Goal: Task Accomplishment & Management: Complete application form

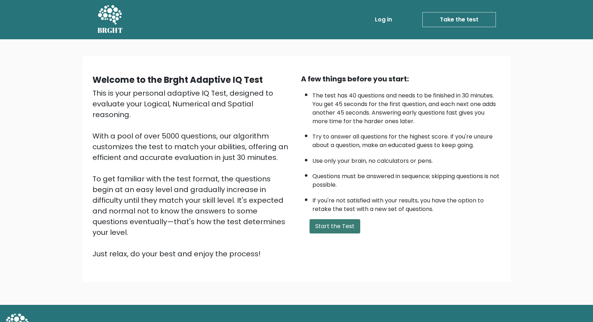
click at [334, 229] on button "Start the Test" at bounding box center [334, 226] width 51 height 14
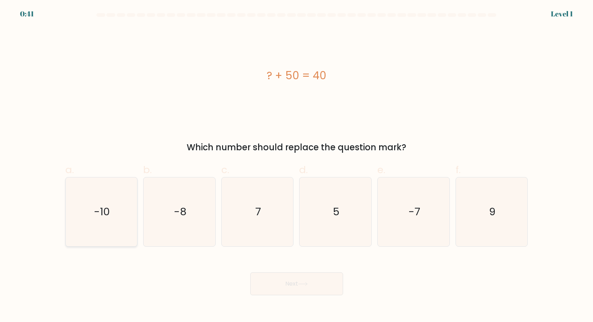
click at [101, 199] on icon "-10" at bounding box center [101, 211] width 69 height 69
click at [297, 166] on input "a. -10" at bounding box center [297, 163] width 0 height 5
radio input "true"
click at [290, 291] on button "Next" at bounding box center [296, 283] width 93 height 23
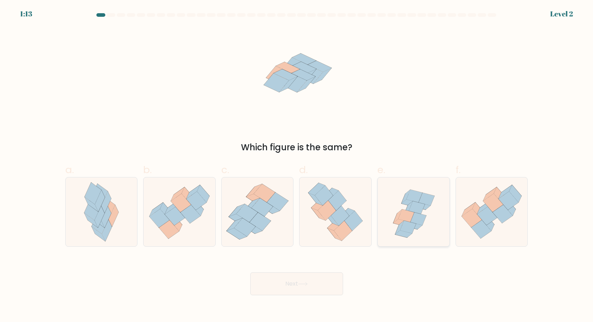
click at [406, 227] on icon at bounding box center [408, 227] width 16 height 13
click at [297, 166] on input "e." at bounding box center [297, 163] width 0 height 5
radio input "true"
click at [300, 282] on button "Next" at bounding box center [296, 283] width 93 height 23
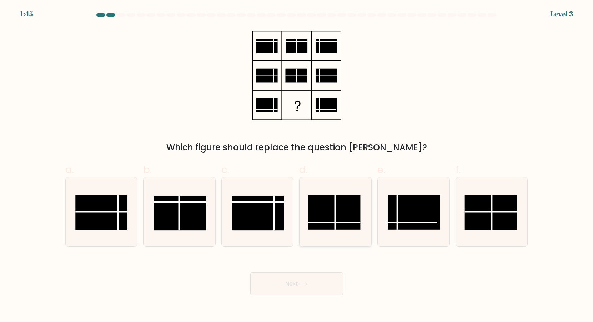
click at [333, 206] on rect at bounding box center [334, 212] width 52 height 35
click at [297, 166] on input "d." at bounding box center [297, 163] width 0 height 5
radio input "true"
click at [298, 287] on button "Next" at bounding box center [296, 283] width 93 height 23
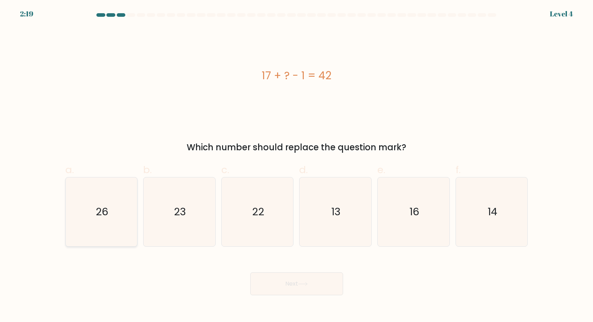
click at [102, 233] on icon "26" at bounding box center [101, 211] width 69 height 69
click at [297, 166] on input "a. 26" at bounding box center [297, 163] width 0 height 5
radio input "true"
click at [292, 288] on button "Next" at bounding box center [296, 283] width 93 height 23
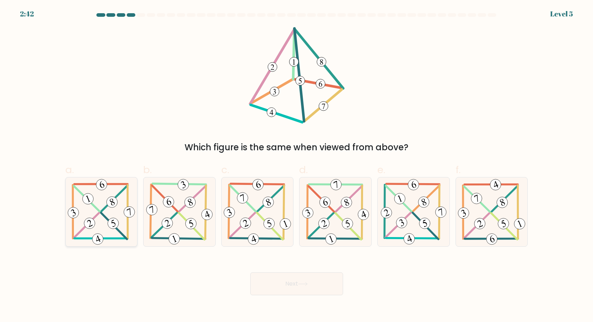
click at [101, 215] on icon at bounding box center [101, 211] width 70 height 69
click at [297, 166] on input "a." at bounding box center [297, 163] width 0 height 5
radio input "true"
click at [305, 289] on button "Next" at bounding box center [296, 283] width 93 height 23
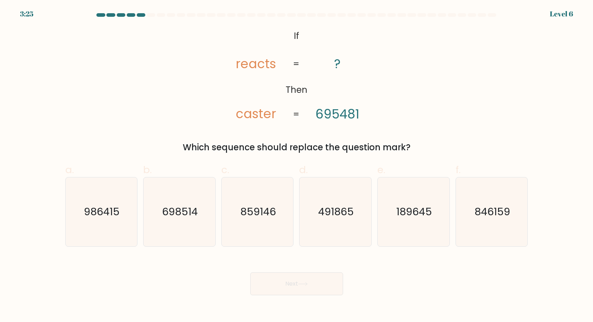
click at [297, 183] on div "d. 491865" at bounding box center [335, 204] width 78 height 84
click at [296, 229] on div "c. 859146" at bounding box center [257, 204] width 78 height 84
click at [259, 224] on icon "859146" at bounding box center [257, 211] width 69 height 69
click at [297, 166] on input "c. 859146" at bounding box center [297, 163] width 0 height 5
radio input "true"
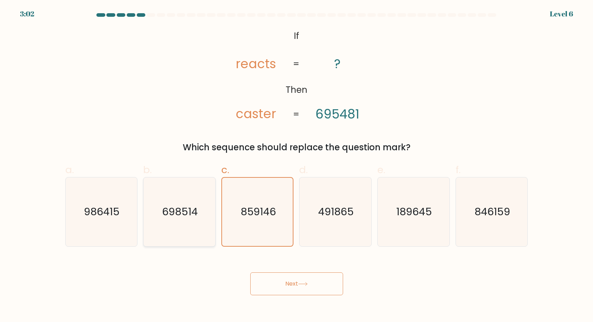
click at [198, 240] on icon "698514" at bounding box center [179, 211] width 69 height 69
click at [297, 166] on input "b. 698514" at bounding box center [297, 163] width 0 height 5
radio input "true"
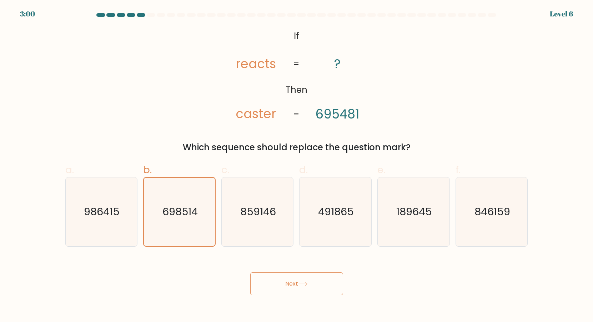
click at [277, 287] on button "Next" at bounding box center [296, 283] width 93 height 23
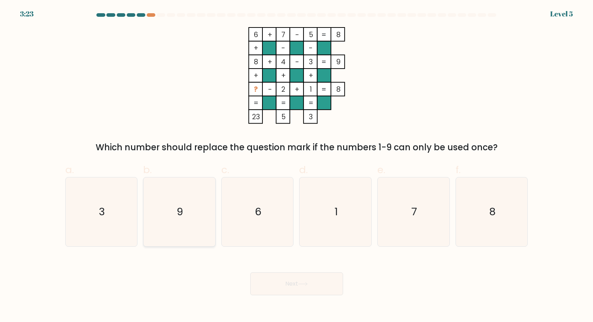
click at [175, 188] on icon "9" at bounding box center [179, 211] width 69 height 69
click at [297, 166] on input "b. 9" at bounding box center [297, 163] width 0 height 5
radio input "true"
click at [270, 276] on button "Next" at bounding box center [296, 283] width 93 height 23
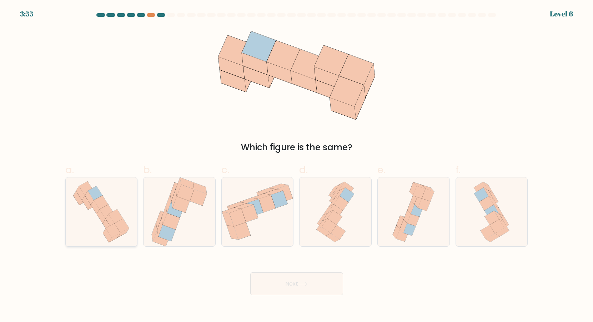
click at [113, 235] on icon at bounding box center [113, 230] width 15 height 14
click at [297, 166] on input "a." at bounding box center [297, 163] width 0 height 5
radio input "true"
click at [307, 288] on button "Next" at bounding box center [296, 283] width 93 height 23
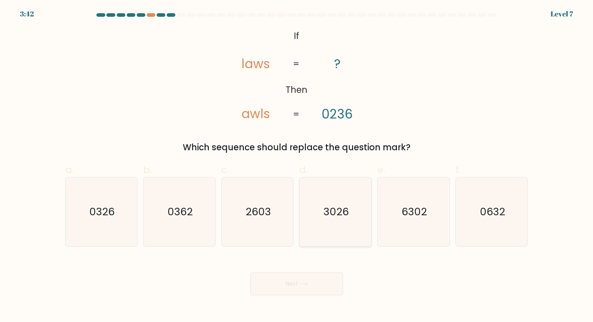
click at [340, 227] on icon "3026" at bounding box center [335, 211] width 69 height 69
click at [297, 166] on input "d. 3026" at bounding box center [297, 163] width 0 height 5
radio input "true"
click at [350, 224] on icon "3026" at bounding box center [335, 212] width 68 height 68
click at [297, 166] on input "d. 3026" at bounding box center [297, 163] width 0 height 5
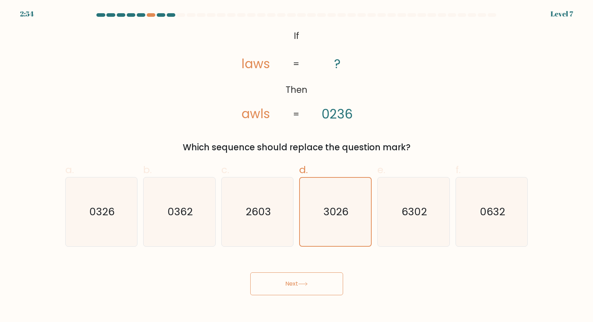
click at [310, 281] on button "Next" at bounding box center [296, 283] width 93 height 23
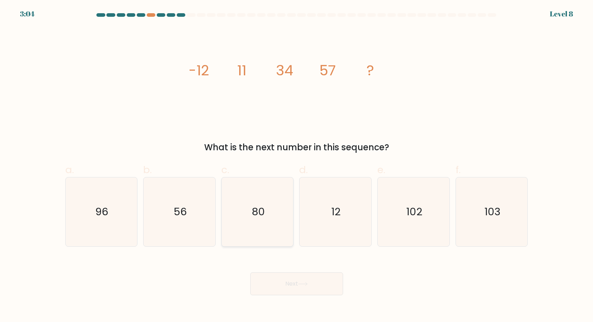
click at [262, 209] on text "80" at bounding box center [258, 211] width 13 height 14
click at [297, 166] on input "c. 80" at bounding box center [297, 163] width 0 height 5
radio input "true"
click at [287, 287] on button "Next" at bounding box center [296, 283] width 93 height 23
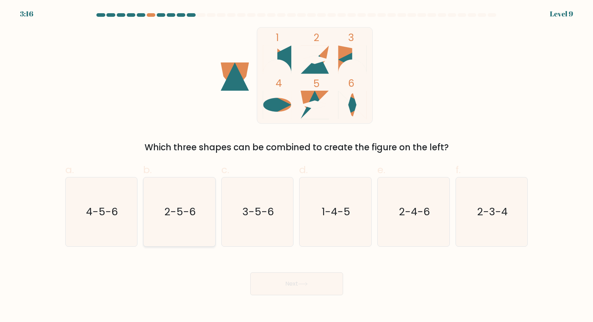
click at [195, 213] on text "2-5-6" at bounding box center [179, 211] width 31 height 14
click at [297, 166] on input "b. 2-5-6" at bounding box center [297, 163] width 0 height 5
radio input "true"
click at [300, 284] on button "Next" at bounding box center [296, 283] width 93 height 23
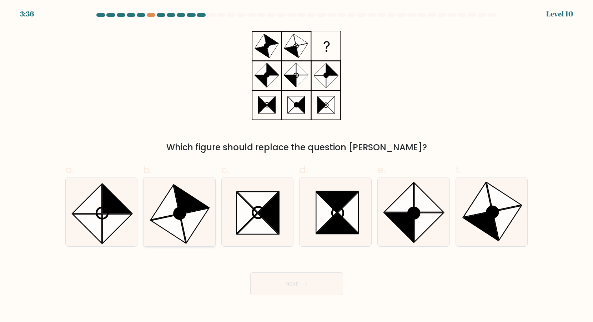
click at [190, 203] on icon at bounding box center [191, 199] width 35 height 29
click at [297, 166] on input "b." at bounding box center [297, 163] width 0 height 5
radio input "true"
click at [310, 289] on button "Next" at bounding box center [296, 283] width 93 height 23
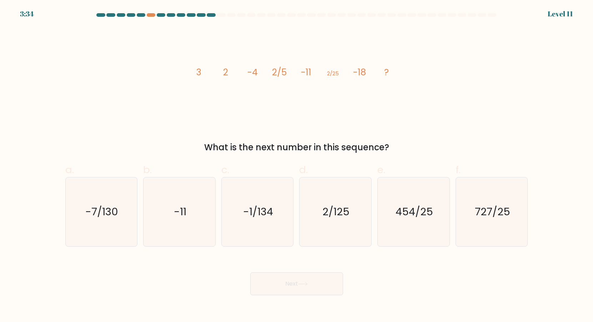
click at [310, 289] on button "Next" at bounding box center [296, 283] width 93 height 23
click at [334, 226] on icon "2/125" at bounding box center [335, 211] width 69 height 69
click at [297, 166] on input "d. 2/125" at bounding box center [297, 163] width 0 height 5
radio input "true"
click at [317, 282] on button "Next" at bounding box center [296, 283] width 93 height 23
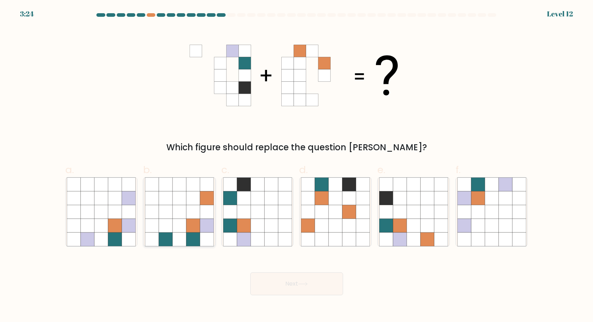
click at [211, 191] on icon at bounding box center [207, 198] width 14 height 14
click at [297, 166] on input "b." at bounding box center [297, 163] width 0 height 5
radio input "true"
click at [310, 284] on button "Next" at bounding box center [296, 283] width 93 height 23
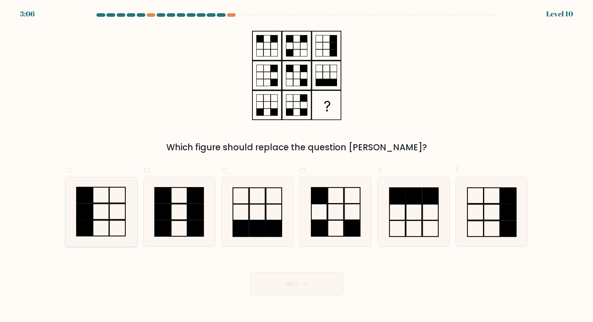
click at [131, 218] on icon at bounding box center [101, 211] width 69 height 69
click at [297, 166] on input "a." at bounding box center [297, 163] width 0 height 5
radio input "true"
click at [277, 283] on button "Next" at bounding box center [296, 283] width 93 height 23
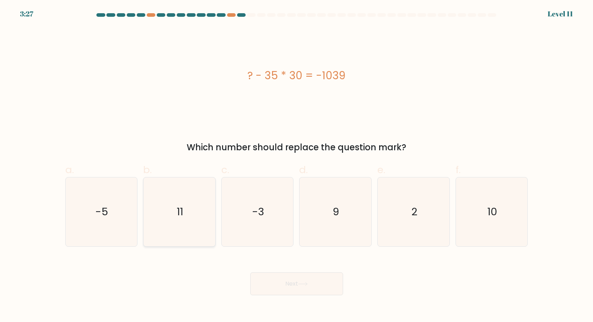
click at [182, 208] on text "11" at bounding box center [180, 211] width 6 height 14
click at [297, 166] on input "b. 11" at bounding box center [297, 163] width 0 height 5
radio input "true"
click at [330, 290] on button "Next" at bounding box center [296, 283] width 93 height 23
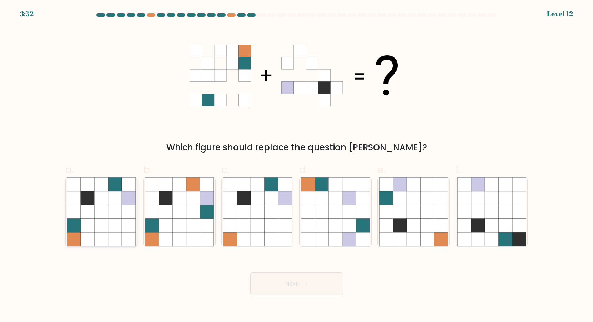
click at [129, 186] on icon at bounding box center [129, 184] width 14 height 14
click at [297, 166] on input "a." at bounding box center [297, 163] width 0 height 5
radio input "true"
click at [302, 293] on button "Next" at bounding box center [296, 283] width 93 height 23
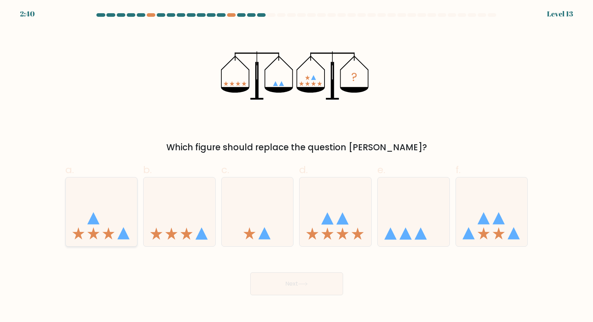
click at [92, 235] on icon at bounding box center [93, 233] width 12 height 12
click at [297, 166] on input "a." at bounding box center [297, 163] width 0 height 5
radio input "true"
click at [312, 285] on button "Next" at bounding box center [296, 283] width 93 height 23
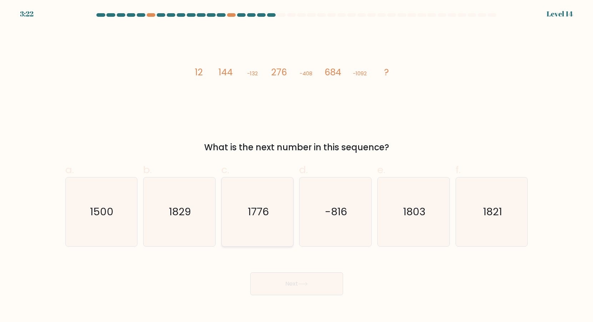
click at [270, 226] on icon "1776" at bounding box center [257, 211] width 69 height 69
click at [297, 166] on input "c. 1776" at bounding box center [297, 163] width 0 height 5
radio input "true"
click at [281, 277] on button "Next" at bounding box center [296, 283] width 93 height 23
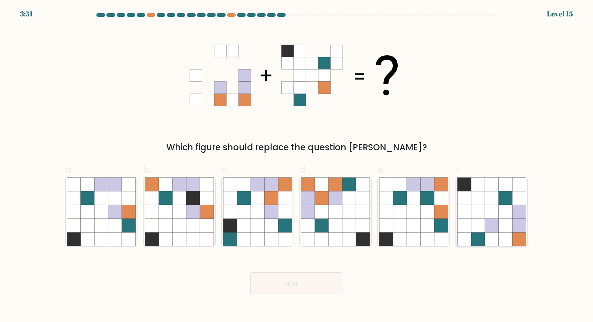
click at [498, 229] on icon at bounding box center [492, 226] width 14 height 14
click at [297, 166] on input "f." at bounding box center [297, 163] width 0 height 5
radio input "true"
click at [298, 284] on button "Next" at bounding box center [296, 283] width 93 height 23
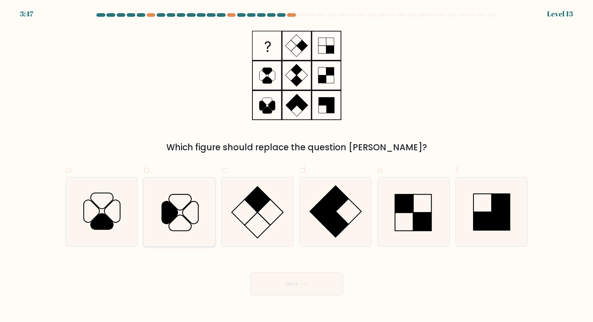
click at [198, 217] on icon at bounding box center [190, 212] width 16 height 22
click at [297, 166] on input "b." at bounding box center [297, 163] width 0 height 5
radio input "true"
click at [297, 276] on button "Next" at bounding box center [296, 283] width 93 height 23
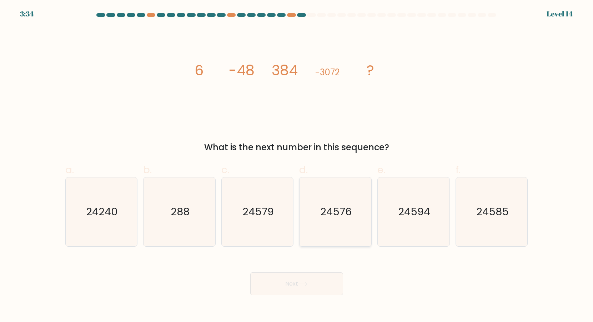
click at [330, 226] on icon "24576" at bounding box center [335, 211] width 69 height 69
click at [297, 166] on input "d. 24576" at bounding box center [297, 163] width 0 height 5
radio input "true"
click at [300, 284] on icon at bounding box center [303, 284] width 10 height 4
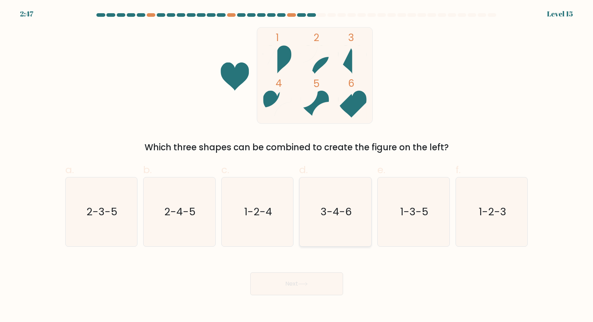
click at [344, 218] on text "3-4-6" at bounding box center [335, 211] width 31 height 14
click at [297, 166] on input "d. 3-4-6" at bounding box center [297, 163] width 0 height 5
radio input "true"
click at [303, 272] on button "Next" at bounding box center [296, 283] width 93 height 23
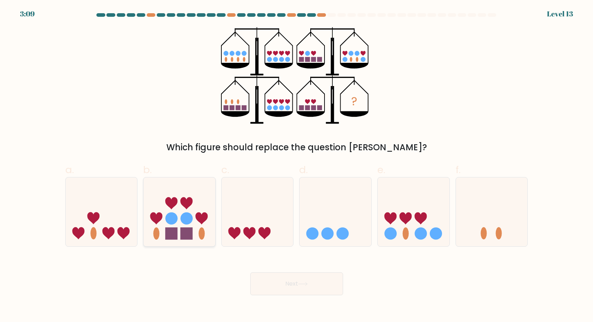
click at [165, 214] on icon at bounding box center [179, 211] width 72 height 59
click at [297, 166] on input "b." at bounding box center [297, 163] width 0 height 5
radio input "true"
click at [296, 284] on button "Next" at bounding box center [296, 283] width 93 height 23
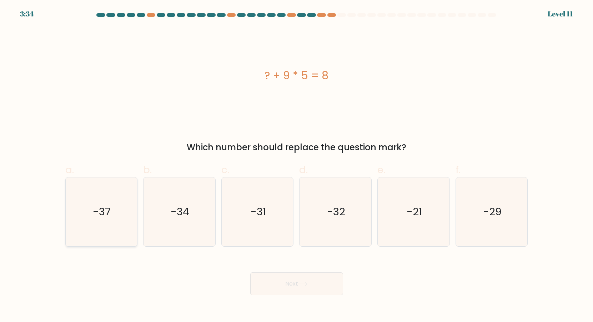
click at [125, 196] on icon "-37" at bounding box center [101, 211] width 69 height 69
click at [297, 166] on input "a. -37" at bounding box center [297, 163] width 0 height 5
radio input "true"
click at [319, 282] on button "Next" at bounding box center [296, 283] width 93 height 23
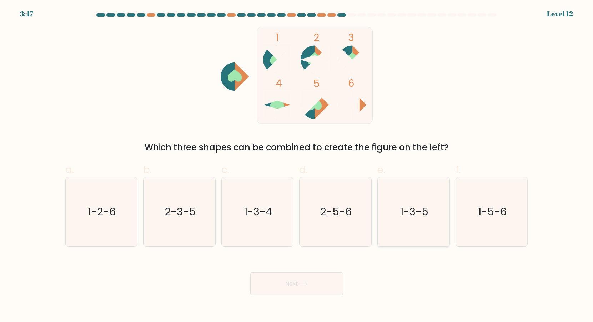
click at [398, 222] on icon "1-3-5" at bounding box center [413, 211] width 69 height 69
click at [297, 166] on input "e. 1-3-5" at bounding box center [297, 163] width 0 height 5
radio input "true"
click at [296, 285] on button "Next" at bounding box center [296, 283] width 93 height 23
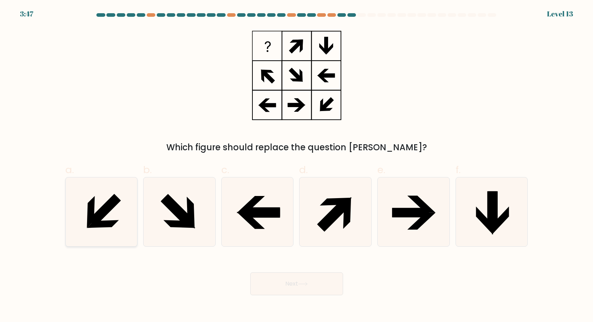
click at [117, 204] on icon at bounding box center [105, 210] width 32 height 32
click at [297, 166] on input "a." at bounding box center [297, 163] width 0 height 5
radio input "true"
click at [300, 283] on icon at bounding box center [303, 284] width 10 height 4
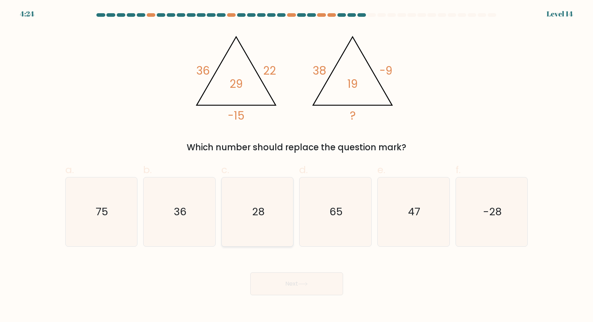
click at [272, 222] on icon "28" at bounding box center [257, 211] width 69 height 69
click at [297, 166] on input "c. 28" at bounding box center [297, 163] width 0 height 5
radio input "true"
click at [282, 281] on button "Next" at bounding box center [296, 283] width 93 height 23
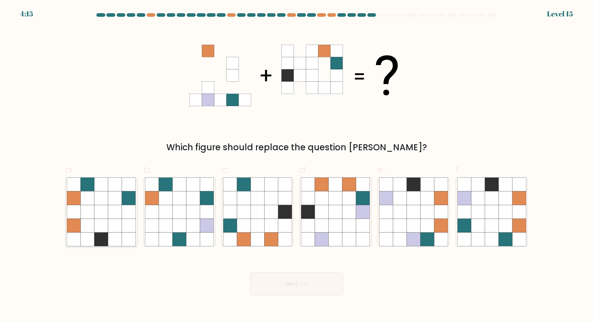
click at [84, 216] on icon at bounding box center [88, 212] width 14 height 14
click at [297, 166] on input "a." at bounding box center [297, 163] width 0 height 5
radio input "true"
click at [302, 282] on icon at bounding box center [303, 284] width 10 height 4
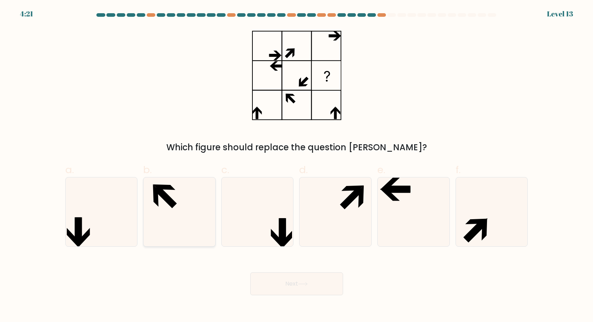
click at [193, 199] on icon at bounding box center [179, 211] width 69 height 69
click at [297, 166] on input "b." at bounding box center [297, 163] width 0 height 5
radio input "true"
click at [416, 196] on icon at bounding box center [413, 211] width 69 height 69
click at [297, 166] on input "e." at bounding box center [297, 163] width 0 height 5
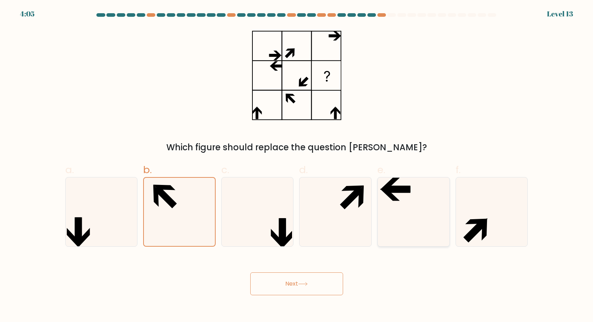
radio input "true"
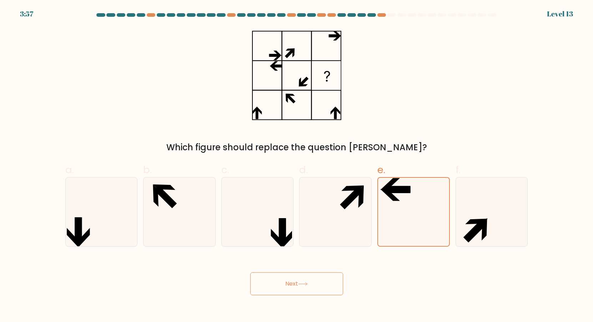
click at [310, 280] on button "Next" at bounding box center [296, 283] width 93 height 23
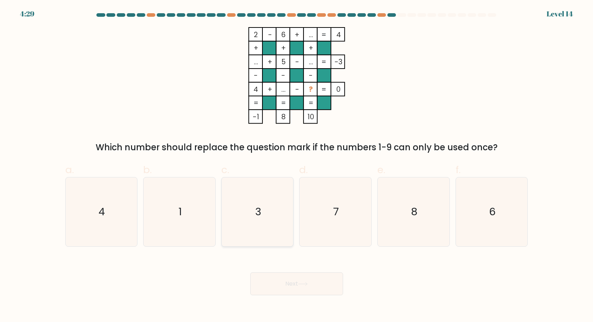
click at [243, 226] on icon "3" at bounding box center [257, 211] width 69 height 69
click at [297, 166] on input "c. 3" at bounding box center [297, 163] width 0 height 5
radio input "true"
click at [315, 292] on button "Next" at bounding box center [296, 283] width 93 height 23
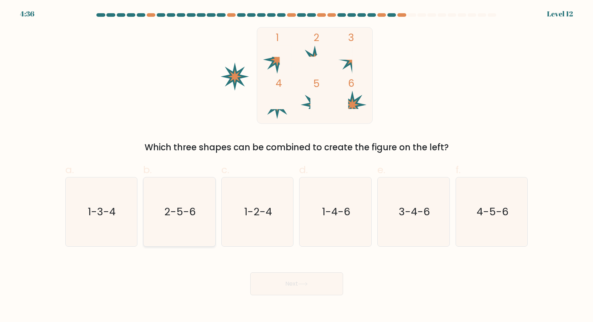
click at [171, 235] on icon "2-5-6" at bounding box center [179, 211] width 69 height 69
click at [297, 166] on input "b. 2-5-6" at bounding box center [297, 163] width 0 height 5
radio input "true"
click at [482, 215] on text "4-5-6" at bounding box center [492, 211] width 32 height 14
click at [297, 166] on input "f. 4-5-6" at bounding box center [297, 163] width 0 height 5
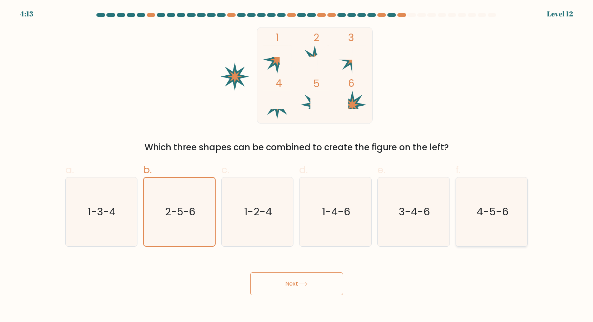
radio input "true"
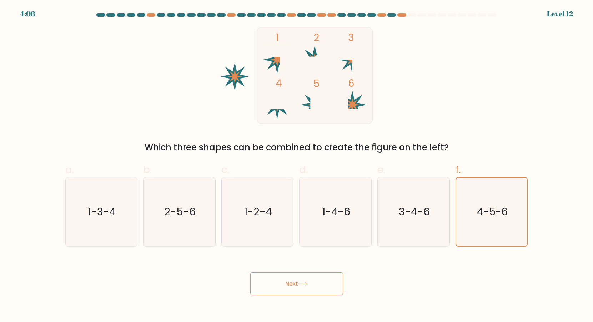
click at [292, 290] on button "Next" at bounding box center [296, 283] width 93 height 23
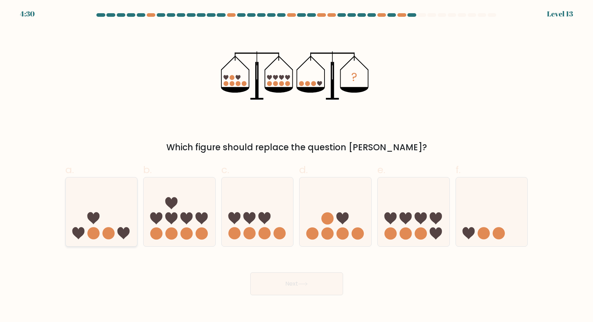
click at [115, 227] on icon at bounding box center [102, 211] width 72 height 59
click at [297, 166] on input "a." at bounding box center [297, 163] width 0 height 5
radio input "true"
click at [307, 278] on button "Next" at bounding box center [296, 283] width 93 height 23
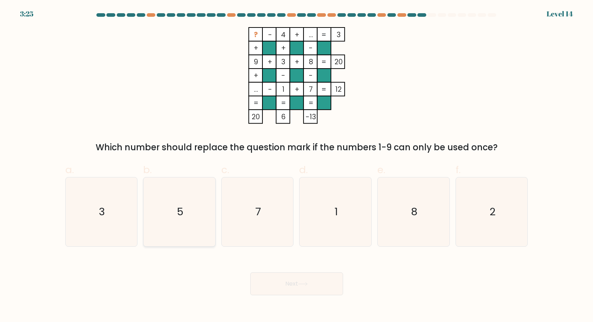
click at [164, 202] on icon "5" at bounding box center [179, 211] width 69 height 69
click at [297, 166] on input "b. 5" at bounding box center [297, 163] width 0 height 5
radio input "true"
click at [316, 282] on button "Next" at bounding box center [296, 283] width 93 height 23
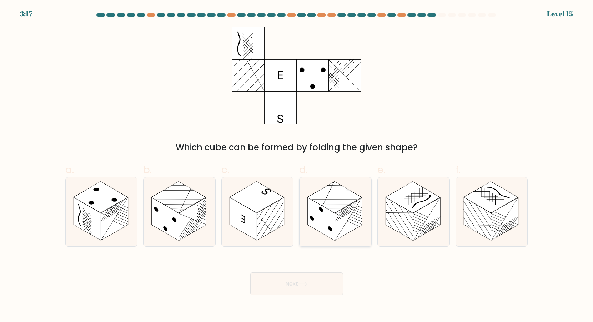
click at [355, 214] on rect at bounding box center [348, 218] width 27 height 43
click at [297, 166] on input "d." at bounding box center [297, 163] width 0 height 5
radio input "true"
click at [302, 277] on button "Next" at bounding box center [296, 283] width 93 height 23
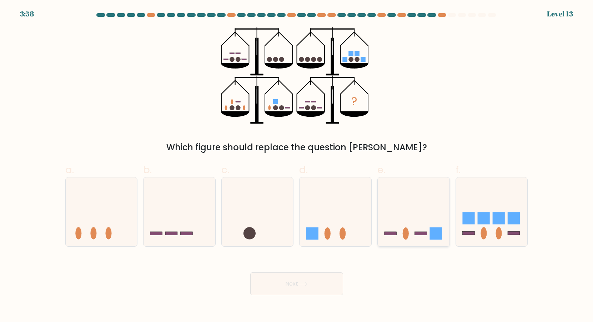
click at [399, 228] on icon at bounding box center [414, 211] width 72 height 59
click at [297, 166] on input "e." at bounding box center [297, 163] width 0 height 5
radio input "true"
click at [310, 243] on div at bounding box center [335, 212] width 72 height 70
click at [297, 166] on input "d." at bounding box center [297, 163] width 0 height 5
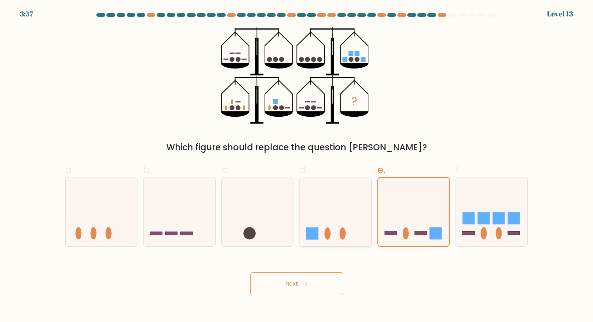
radio input "true"
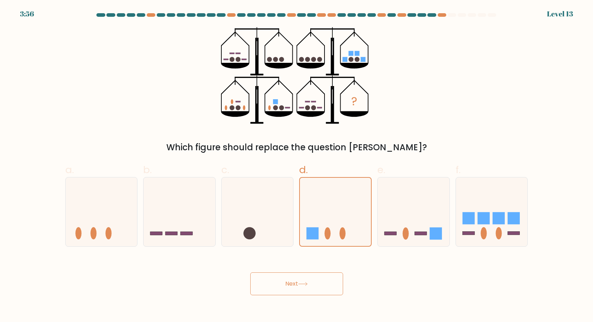
click at [301, 272] on button "Next" at bounding box center [296, 283] width 93 height 23
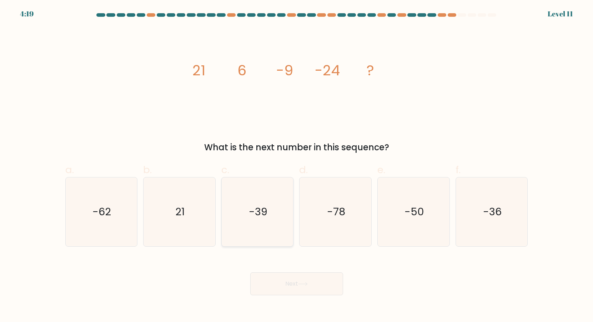
click at [264, 202] on icon "-39" at bounding box center [257, 211] width 69 height 69
click at [297, 166] on input "c. -39" at bounding box center [297, 163] width 0 height 5
radio input "true"
click at [272, 279] on button "Next" at bounding box center [296, 283] width 93 height 23
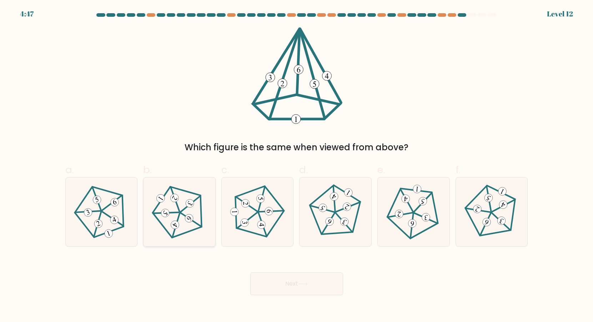
click at [176, 223] on 154 at bounding box center [174, 224] width 11 height 11
click at [297, 166] on input "b." at bounding box center [297, 163] width 0 height 5
radio input "true"
click at [267, 291] on button "Next" at bounding box center [296, 283] width 93 height 23
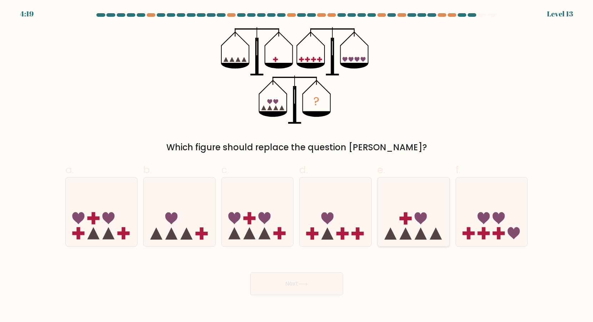
click at [415, 232] on icon at bounding box center [414, 211] width 72 height 59
click at [297, 166] on input "e." at bounding box center [297, 163] width 0 height 5
radio input "true"
click at [328, 278] on button "Next" at bounding box center [296, 283] width 93 height 23
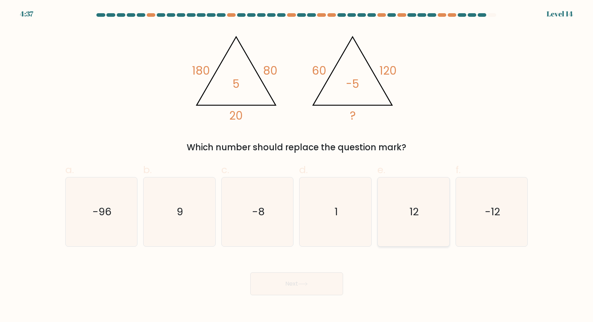
click at [393, 218] on icon "12" at bounding box center [413, 211] width 69 height 69
click at [297, 166] on input "e. 12" at bounding box center [297, 163] width 0 height 5
radio input "true"
click at [274, 290] on button "Next" at bounding box center [296, 283] width 93 height 23
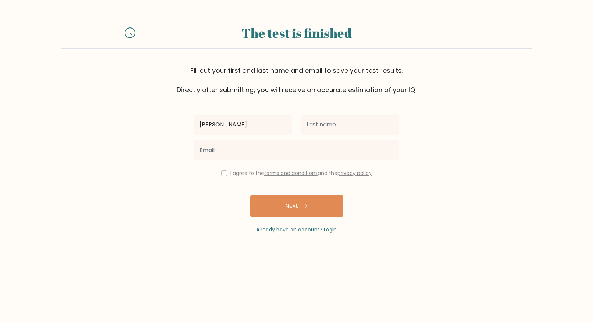
type input "[PERSON_NAME]"
type input "heijmeijer"
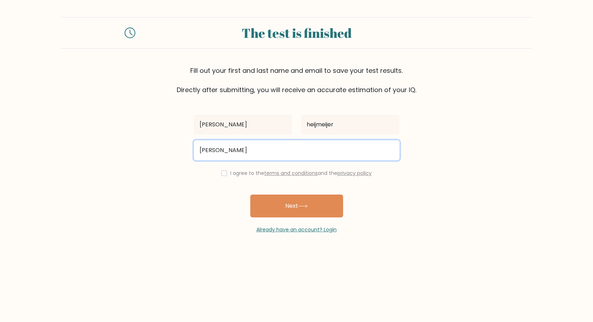
type input "carolineheijmeijer@gmail.com"
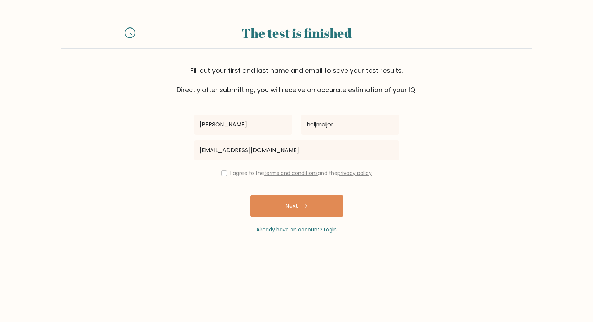
click at [230, 173] on label "I agree to the terms and conditions and the privacy policy" at bounding box center [300, 173] width 141 height 7
click at [222, 172] on input "checkbox" at bounding box center [224, 173] width 6 height 6
checkbox input "true"
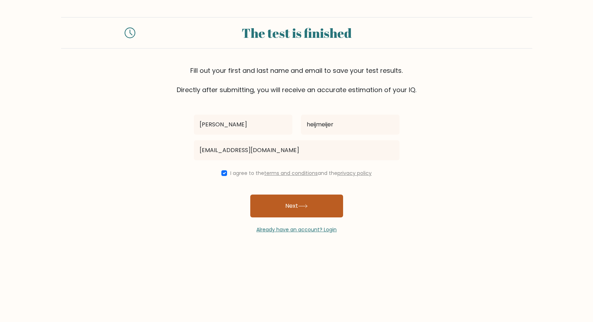
click at [283, 204] on button "Next" at bounding box center [296, 206] width 93 height 23
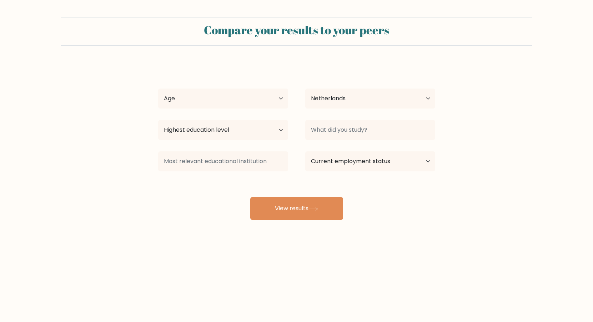
select select "NL"
click at [227, 101] on select "Age Under 18 years old 18-24 years old 25-34 years old 35-44 years old 45-54 ye…" at bounding box center [223, 99] width 130 height 20
select select "25_34"
click at [158, 89] on select "Age Under 18 years old 18-24 years old 25-34 years old 35-44 years old 45-54 ye…" at bounding box center [223, 99] width 130 height 20
click at [262, 132] on select "Highest education level No schooling Primary Lower Secondary Upper Secondary Oc…" at bounding box center [223, 130] width 130 height 20
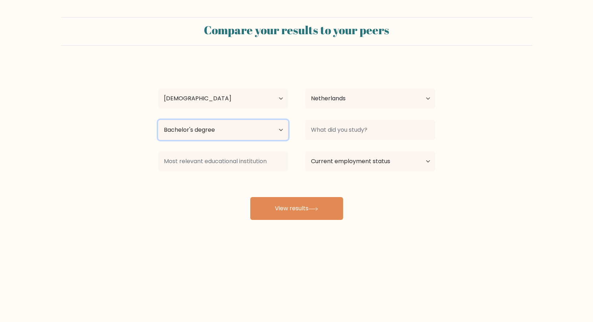
click at [158, 120] on select "Highest education level No schooling Primary Lower Secondary Upper Secondary Oc…" at bounding box center [223, 130] width 130 height 20
click at [234, 131] on select "Highest education level No schooling Primary Lower Secondary Upper Secondary Oc…" at bounding box center [223, 130] width 130 height 20
select select "masters_degree"
click at [158, 120] on select "Highest education level No schooling Primary Lower Secondary Upper Secondary Oc…" at bounding box center [223, 130] width 130 height 20
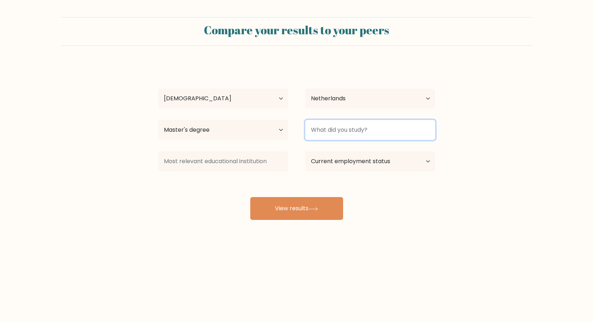
click at [369, 131] on input at bounding box center [370, 130] width 130 height 20
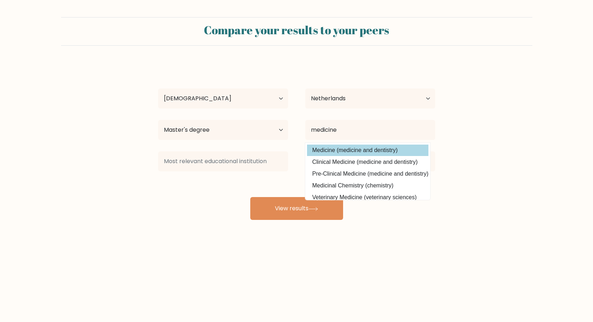
click at [368, 149] on option "Medicine (medicine and dentistry)" at bounding box center [367, 150] width 121 height 11
type input "Medicine"
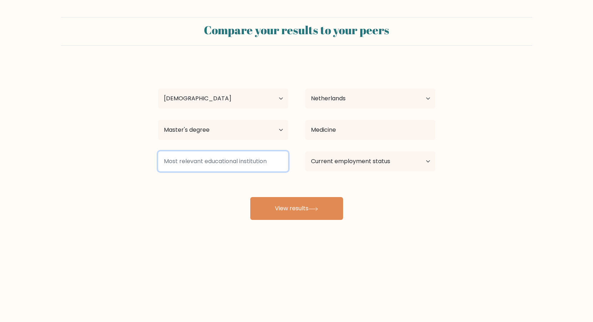
click at [274, 159] on input at bounding box center [223, 161] width 130 height 20
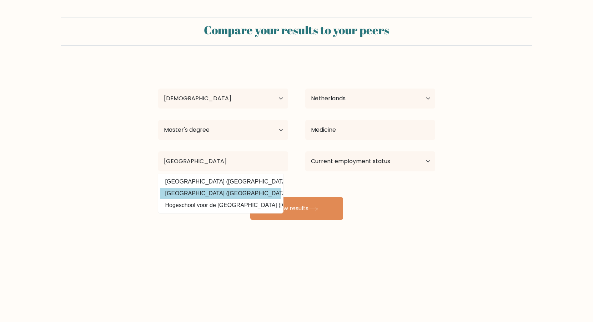
click at [263, 192] on option "Universiteit Utrecht (Netherlands)" at bounding box center [220, 193] width 121 height 11
type input "Universiteit Utrecht"
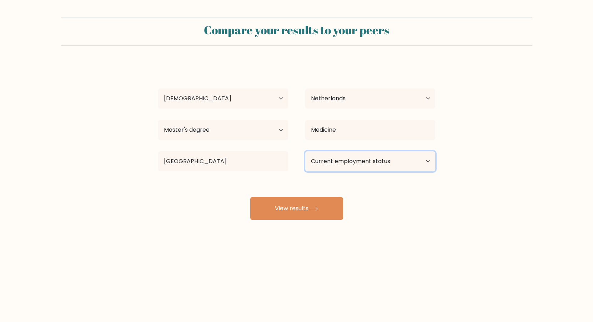
click at [340, 157] on select "Current employment status Employed Student Retired Other / prefer not to answer" at bounding box center [370, 161] width 130 height 20
select select "employed"
click at [305, 151] on select "Current employment status Employed Student Retired Other / prefer not to answer" at bounding box center [370, 161] width 130 height 20
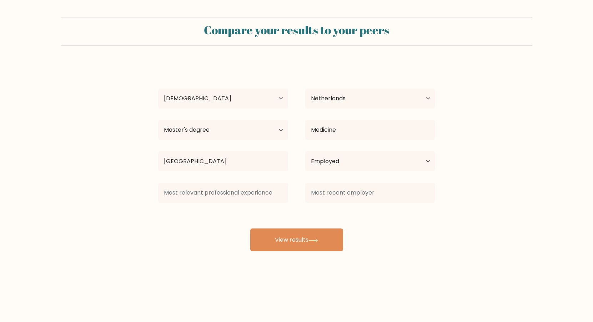
click at [300, 215] on div "caroline heijmeijer Age Under 18 years old 18-24 years old 25-34 years old 35-4…" at bounding box center [297, 157] width 286 height 188
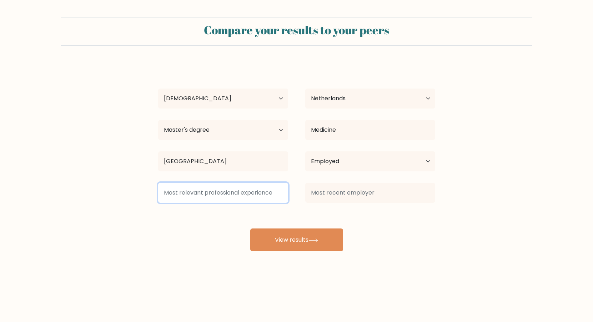
click at [276, 193] on input at bounding box center [223, 193] width 130 height 20
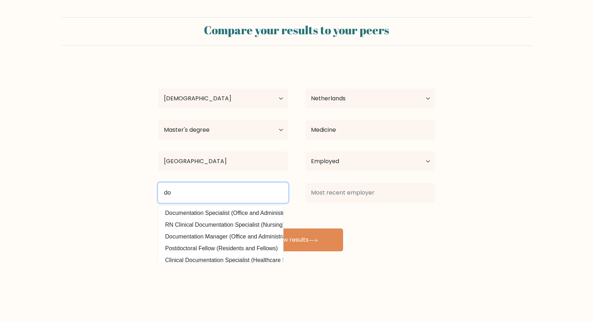
type input "d"
type input "medical doc"
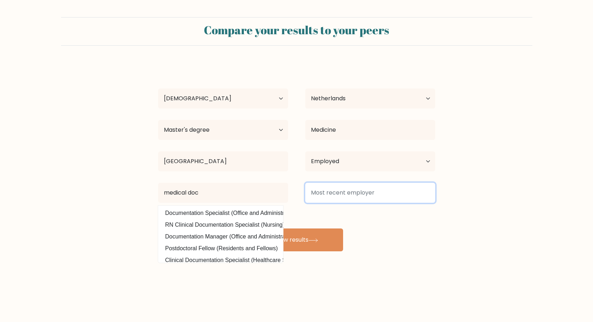
click at [336, 194] on input at bounding box center [370, 193] width 130 height 20
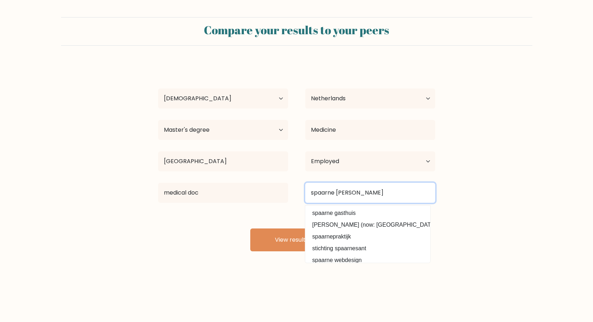
type input "spaarne gast\"
click at [250, 228] on button "View results" at bounding box center [296, 239] width 93 height 23
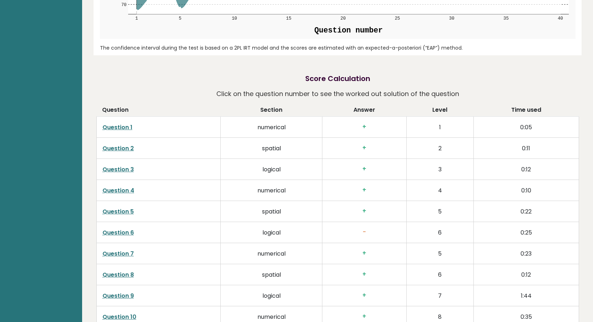
scroll to position [1081, 0]
click at [277, 234] on td "logical" at bounding box center [271, 232] width 101 height 21
click at [119, 235] on link "Question 6" at bounding box center [117, 232] width 31 height 8
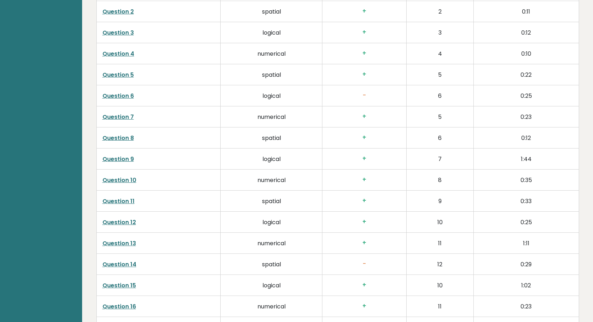
scroll to position [1226, 0]
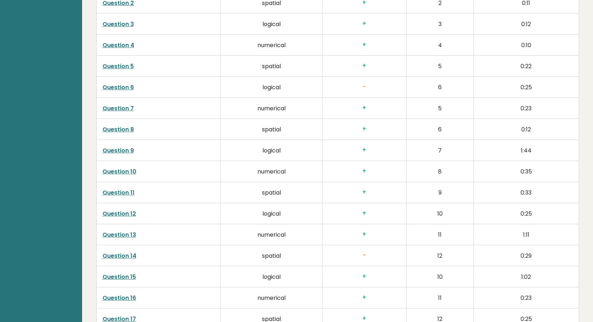
click at [129, 257] on link "Question 14" at bounding box center [119, 256] width 34 height 8
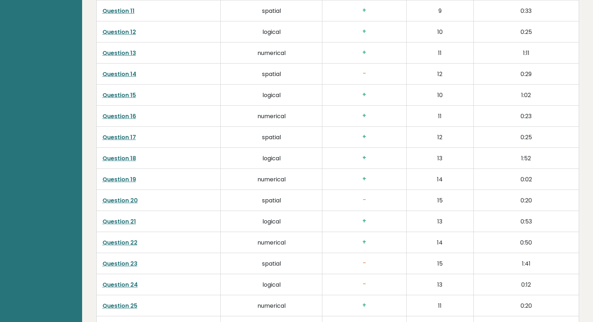
scroll to position [1412, 0]
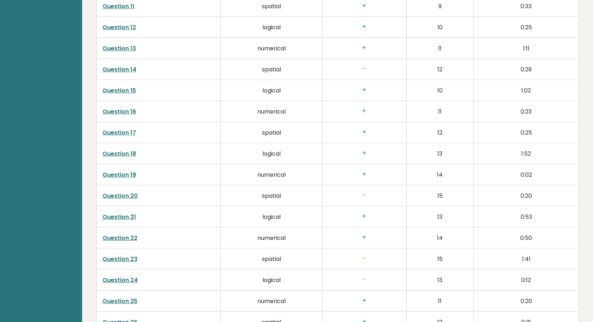
click at [113, 196] on link "Question 20" at bounding box center [119, 196] width 35 height 8
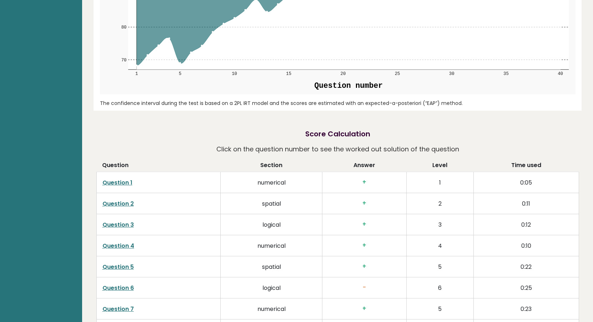
scroll to position [1024, 0]
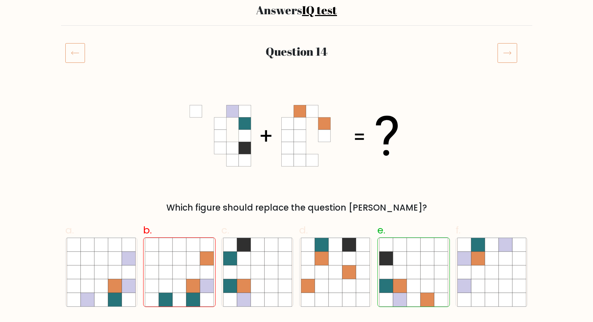
scroll to position [57, 0]
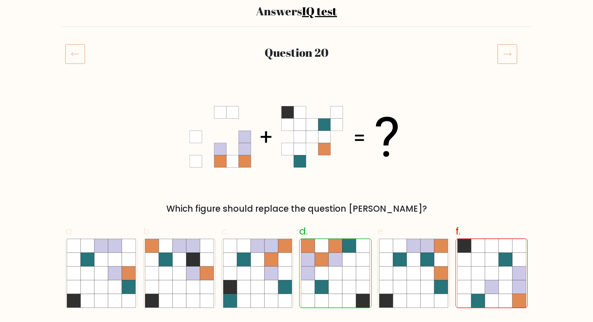
scroll to position [19, 0]
